Goal: Transaction & Acquisition: Purchase product/service

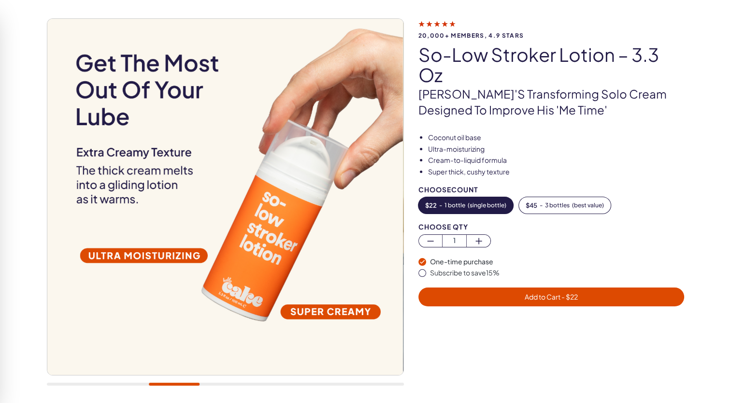
scroll to position [58, 0]
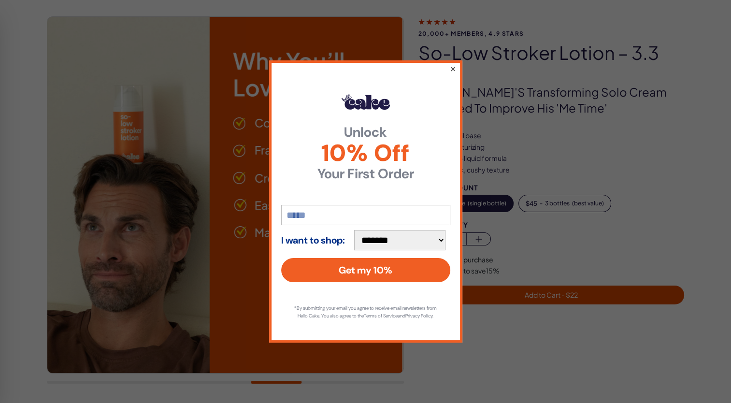
click at [453, 66] on button "×" at bounding box center [452, 69] width 6 height 12
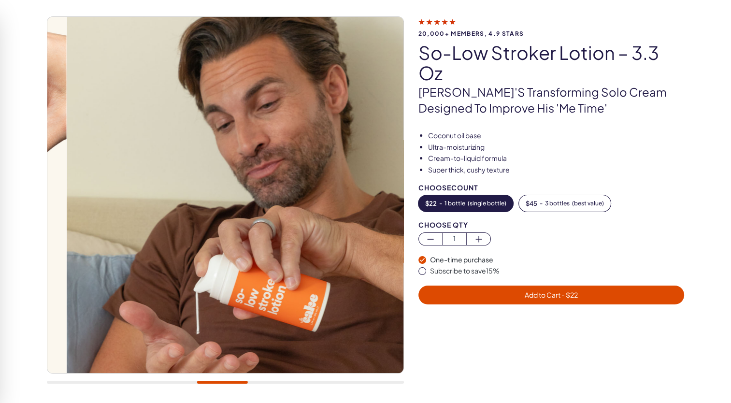
click at [222, 382] on div at bounding box center [225, 382] width 357 height 3
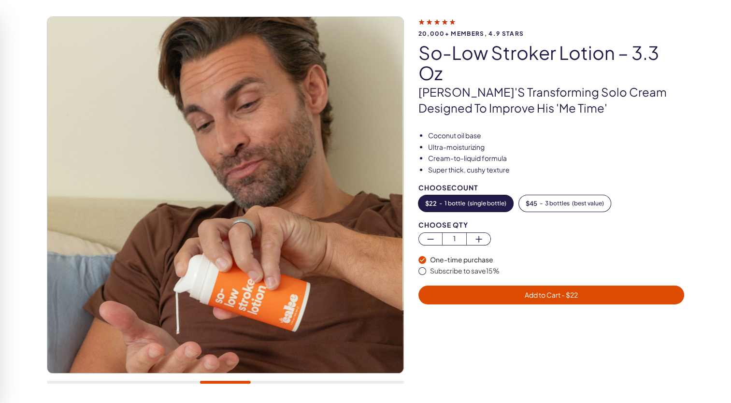
click at [182, 384] on div at bounding box center [225, 204] width 357 height 377
click at [175, 383] on div at bounding box center [225, 382] width 357 height 3
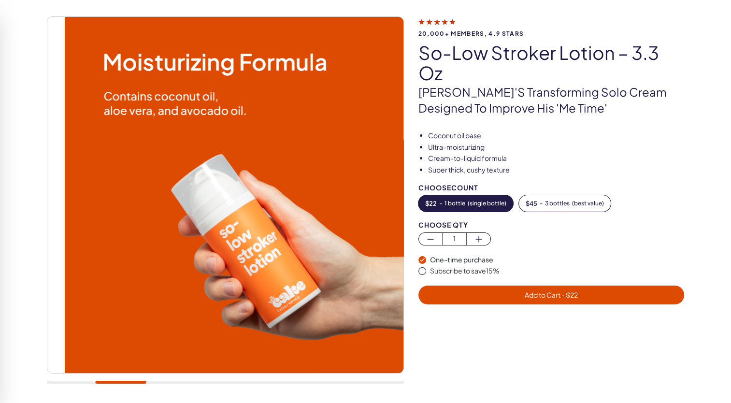
click at [120, 383] on div at bounding box center [225, 382] width 357 height 3
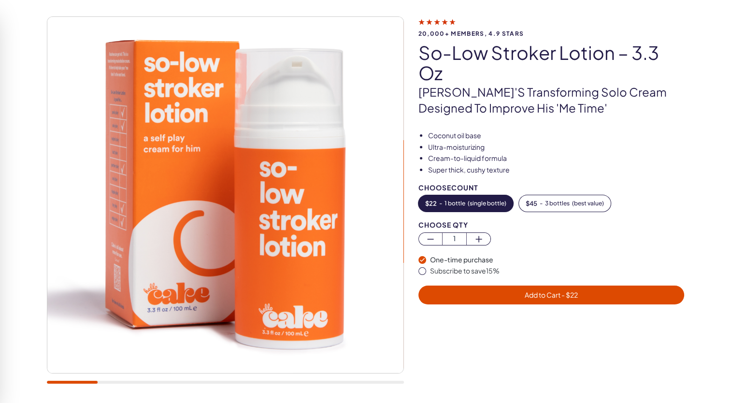
click at [71, 382] on div at bounding box center [225, 382] width 357 height 3
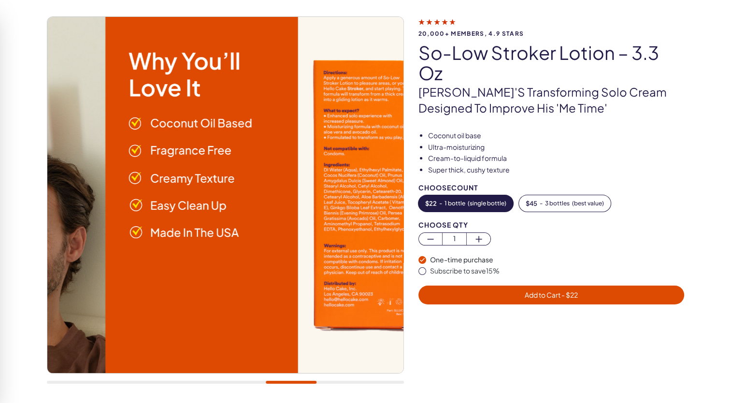
click at [291, 383] on div at bounding box center [225, 382] width 357 height 3
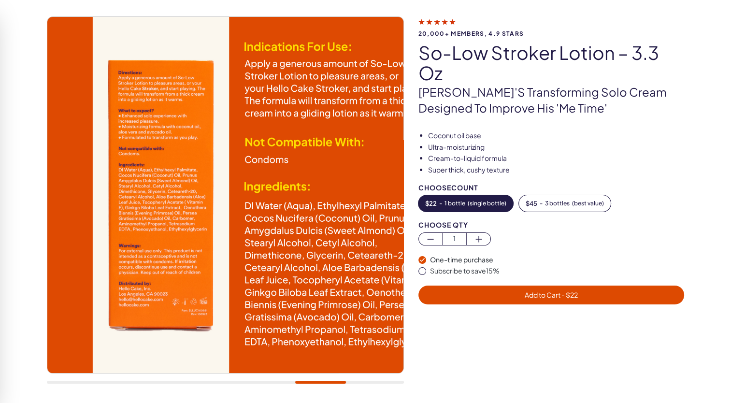
click at [320, 382] on div at bounding box center [225, 382] width 357 height 3
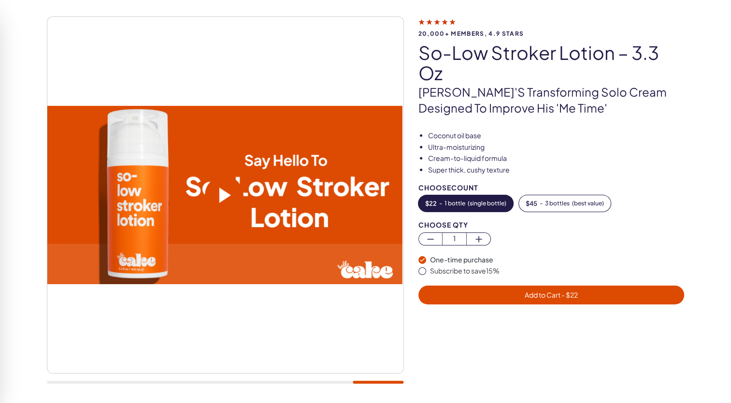
click at [314, 384] on div at bounding box center [225, 204] width 357 height 377
click at [317, 382] on div at bounding box center [225, 382] width 357 height 3
